Goal: Task Accomplishment & Management: Use online tool/utility

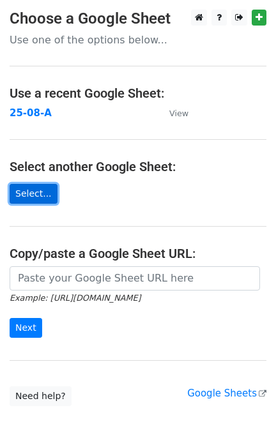
click at [36, 191] on link "Select..." at bounding box center [34, 194] width 48 height 20
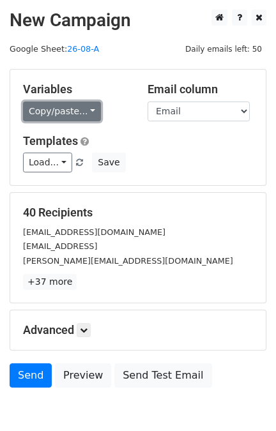
click at [81, 109] on link "Copy/paste..." at bounding box center [62, 112] width 78 height 20
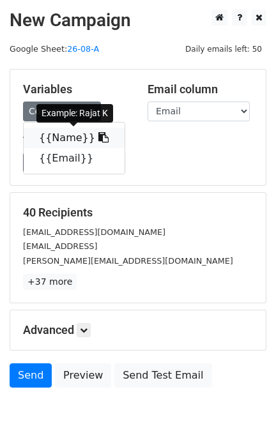
click at [61, 135] on link "{{Name}}" at bounding box center [74, 138] width 101 height 20
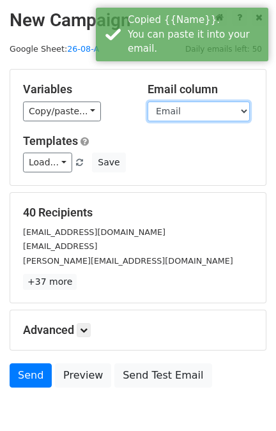
click at [161, 106] on select "Name Email" at bounding box center [199, 112] width 102 height 20
click at [148, 102] on select "Name Email" at bounding box center [199, 112] width 102 height 20
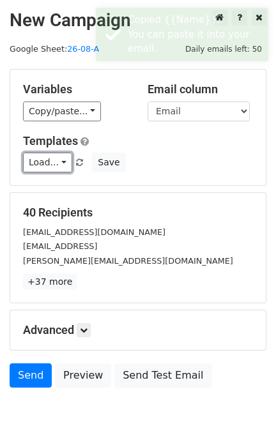
click at [59, 157] on link "Load..." at bounding box center [47, 163] width 49 height 20
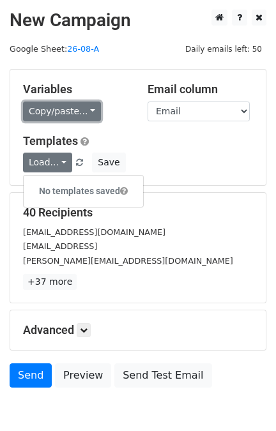
click at [50, 109] on link "Copy/paste..." at bounding box center [62, 112] width 78 height 20
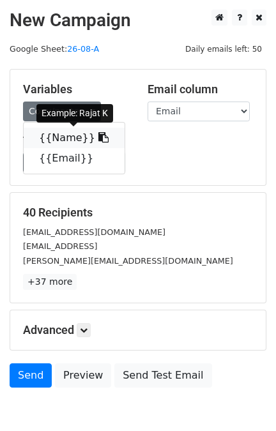
click at [55, 136] on link "{{Name}}" at bounding box center [74, 138] width 101 height 20
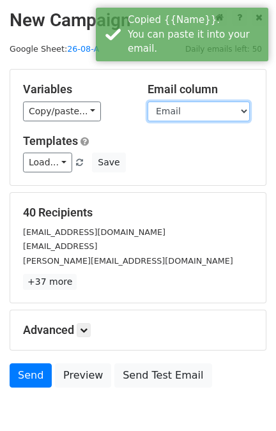
click at [176, 112] on select "Name Email" at bounding box center [199, 112] width 102 height 20
click at [148, 102] on select "Name Email" at bounding box center [199, 112] width 102 height 20
